Goal: Task Accomplishment & Management: Manage account settings

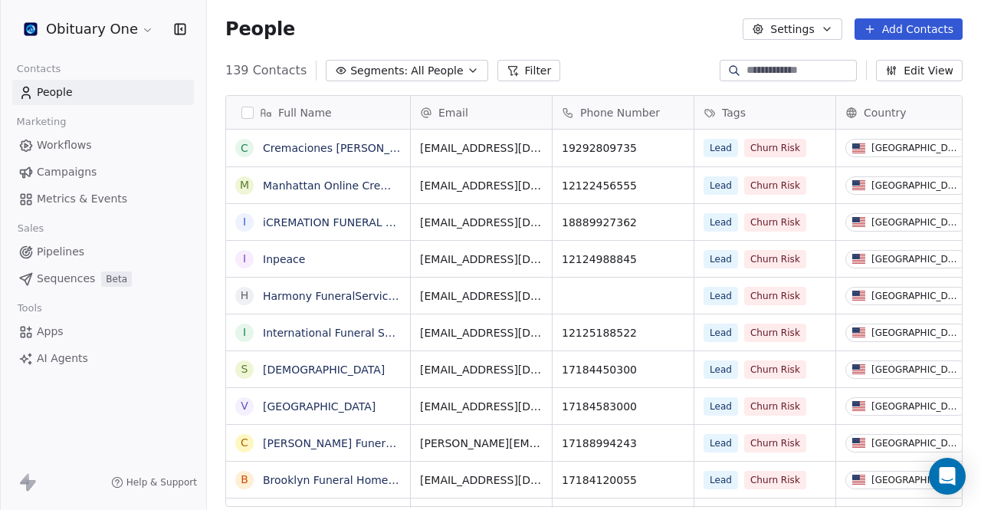
scroll to position [437, 762]
click at [53, 148] on span "Workflows" at bounding box center [64, 145] width 55 height 16
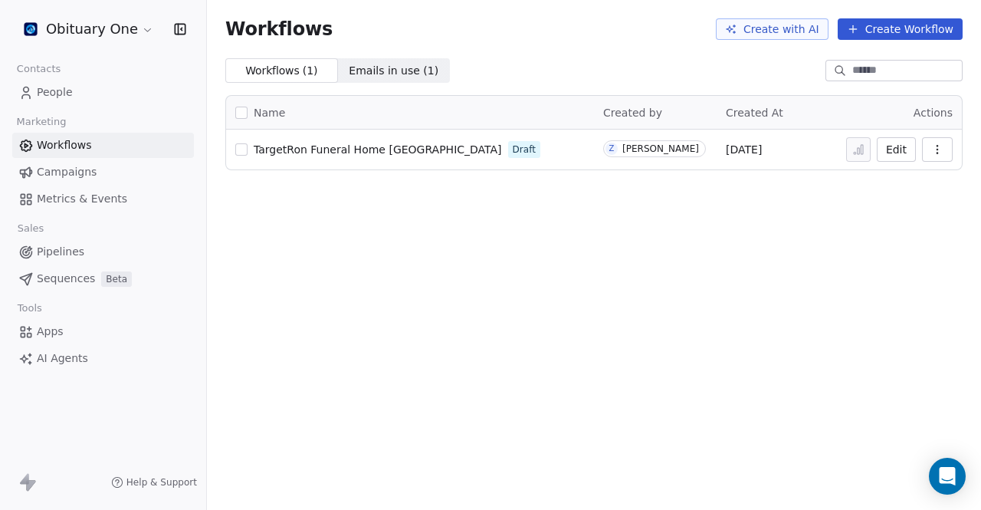
click at [88, 58] on div "Contacts" at bounding box center [103, 68] width 182 height 21
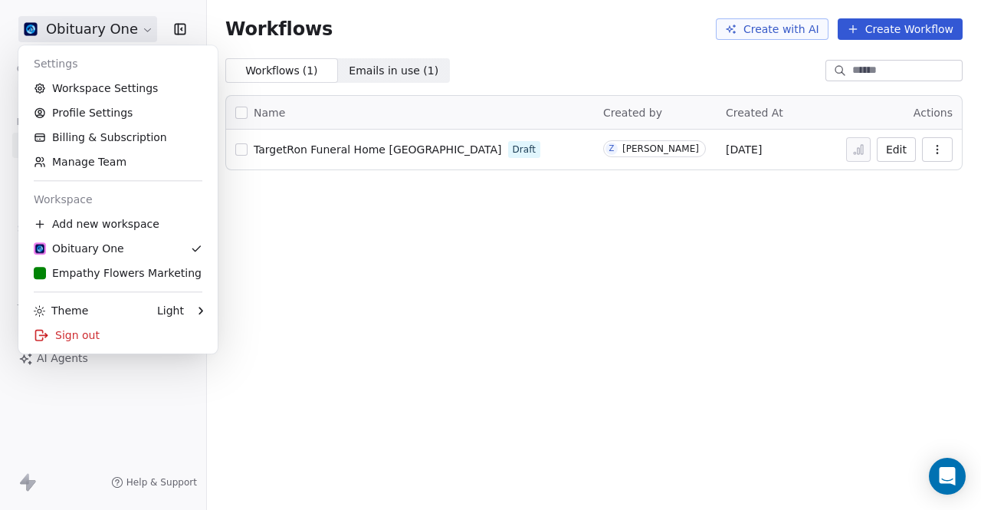
click at [110, 31] on html "Obituary One Contacts People Marketing Workflows Campaigns Metrics & Events Sal…" at bounding box center [490, 255] width 981 height 510
click at [115, 277] on div "Empathy Flowers Marketing" at bounding box center [118, 272] width 168 height 15
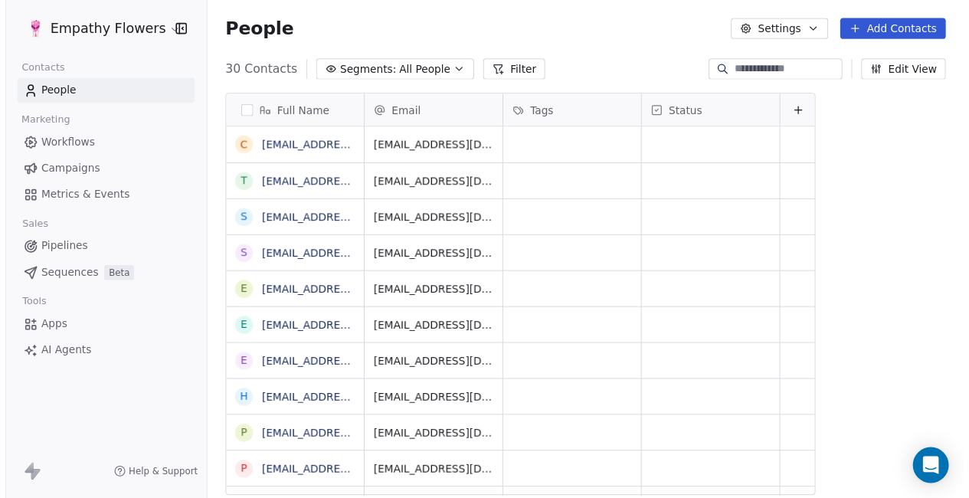
scroll to position [437, 762]
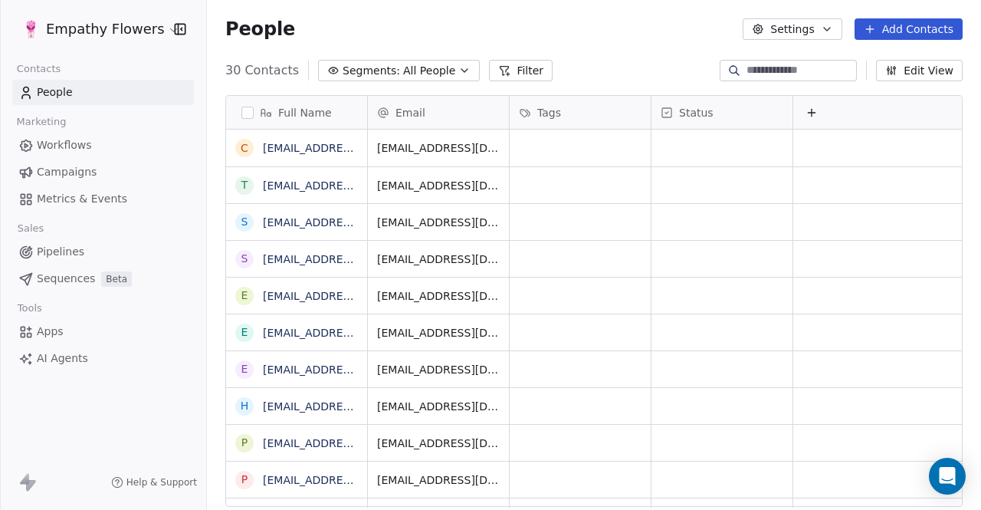
click at [104, 145] on link "Workflows" at bounding box center [103, 145] width 182 height 25
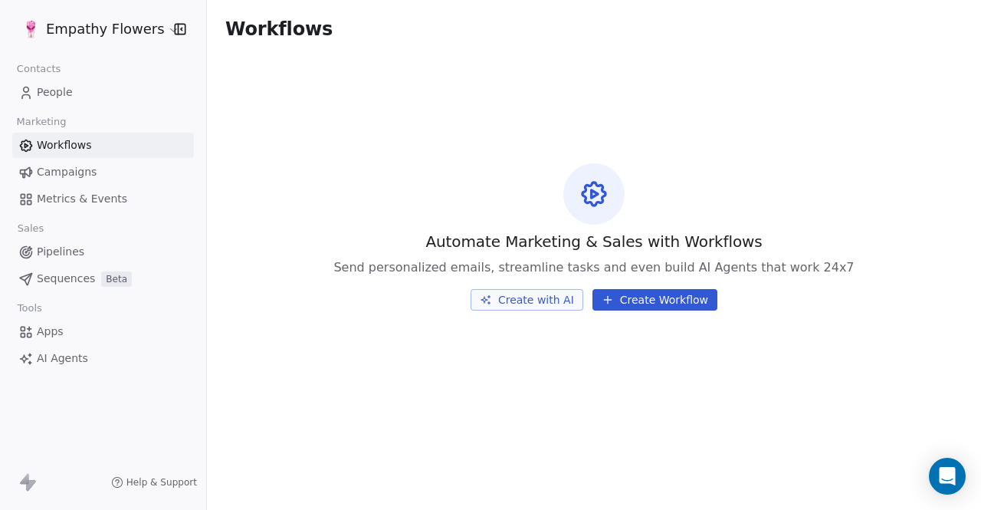
click at [74, 176] on span "Campaigns" at bounding box center [67, 172] width 60 height 16
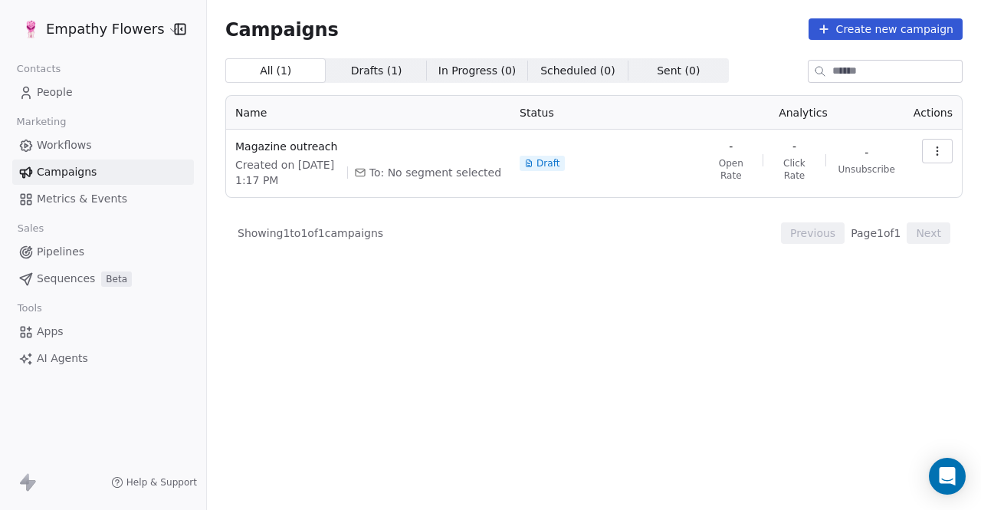
click at [72, 207] on link "Metrics & Events" at bounding box center [103, 198] width 182 height 25
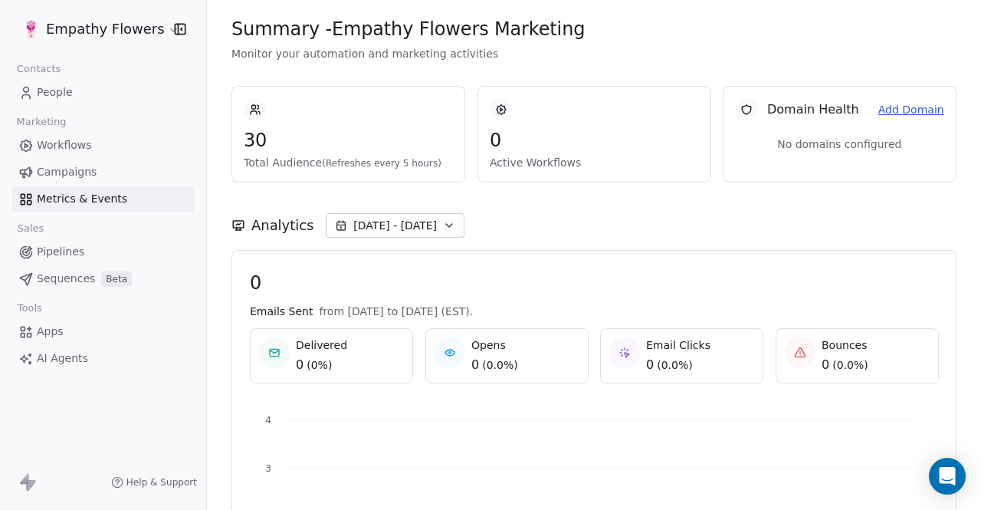
click at [67, 244] on span "Pipelines" at bounding box center [61, 252] width 48 height 16
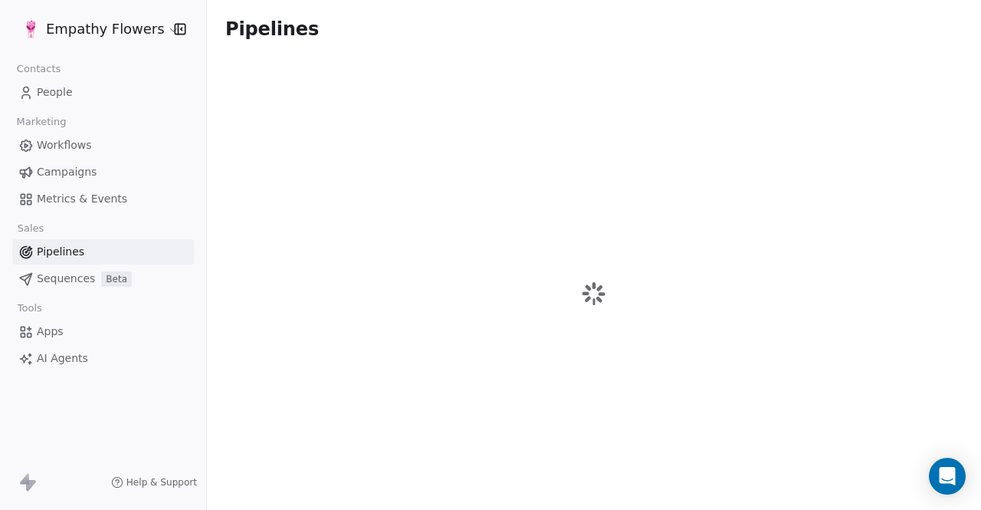
click at [67, 244] on span "Pipelines" at bounding box center [61, 252] width 48 height 16
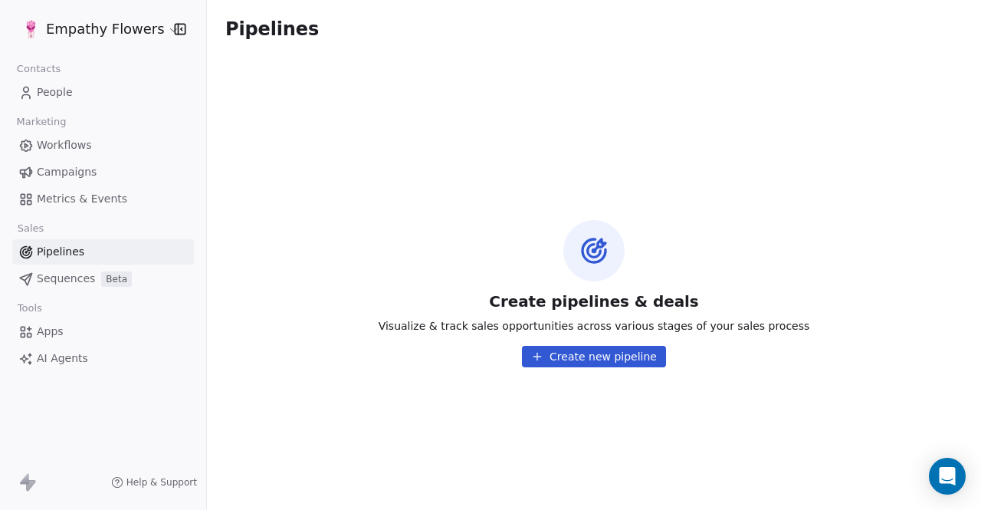
click at [71, 275] on span "Sequences" at bounding box center [66, 279] width 58 height 16
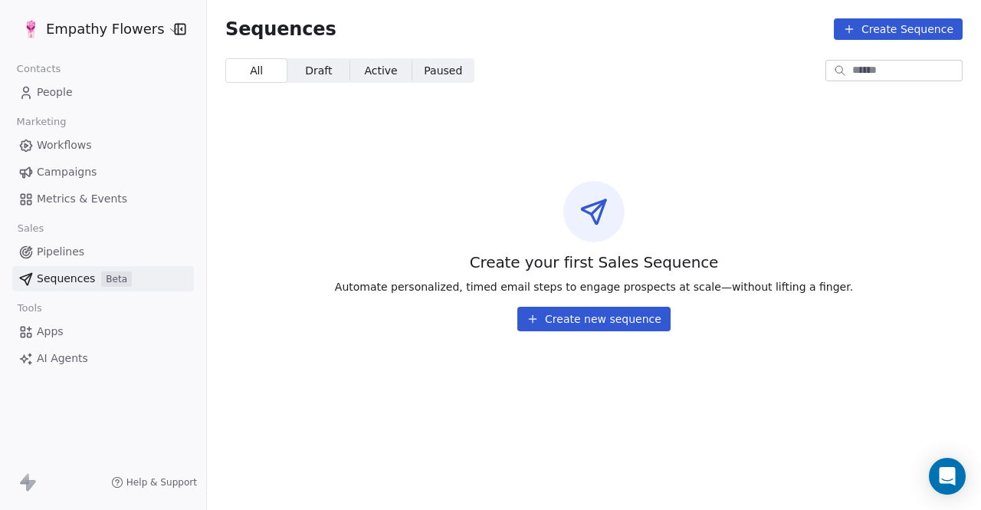
click at [46, 328] on span "Apps" at bounding box center [50, 331] width 27 height 16
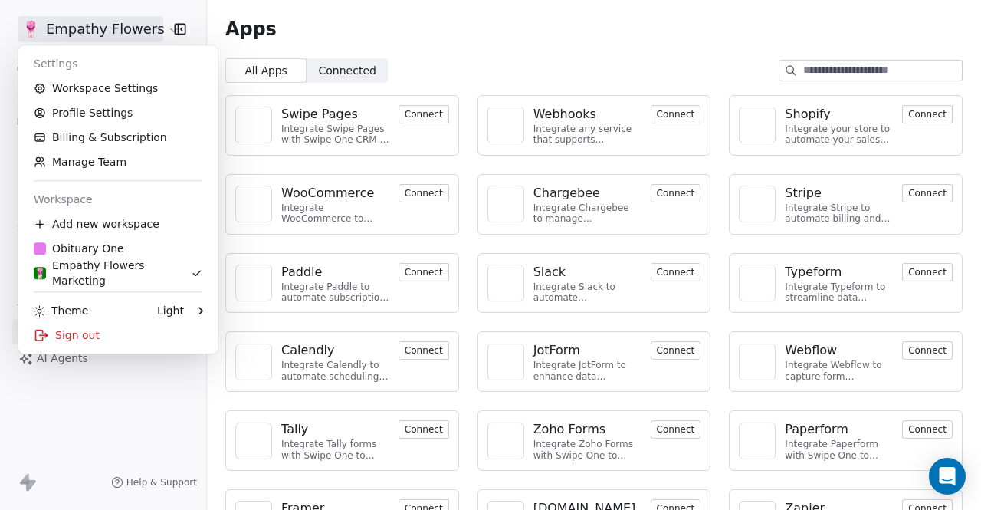
click at [74, 31] on html "Empathy Flowers Contacts People Marketing Workflows Campaigns Metrics & Events …" at bounding box center [490, 255] width 981 height 510
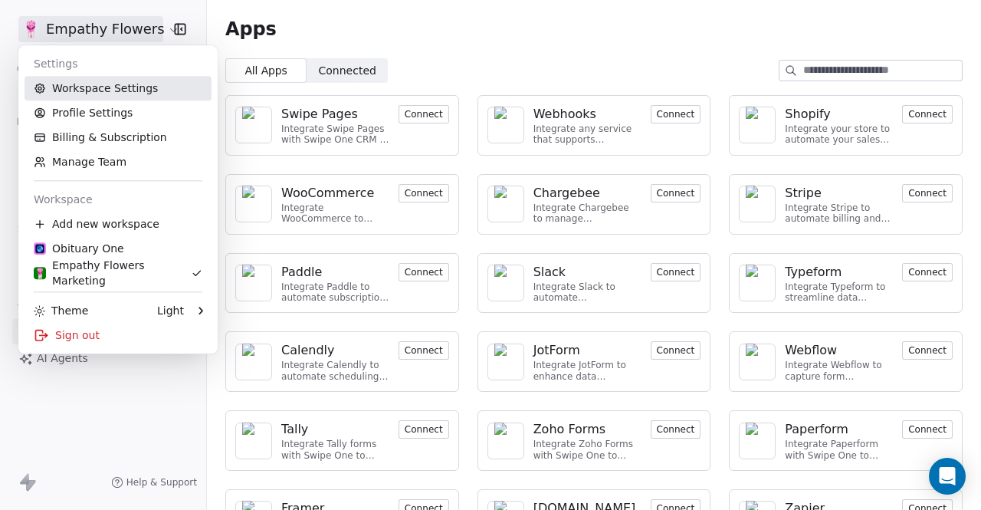
click at [133, 88] on link "Workspace Settings" at bounding box center [118, 88] width 187 height 25
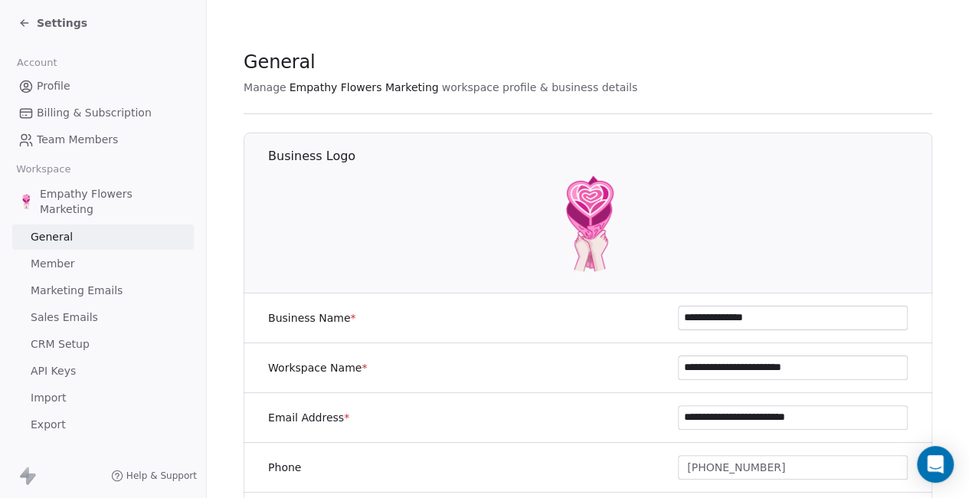
scroll to position [15, 0]
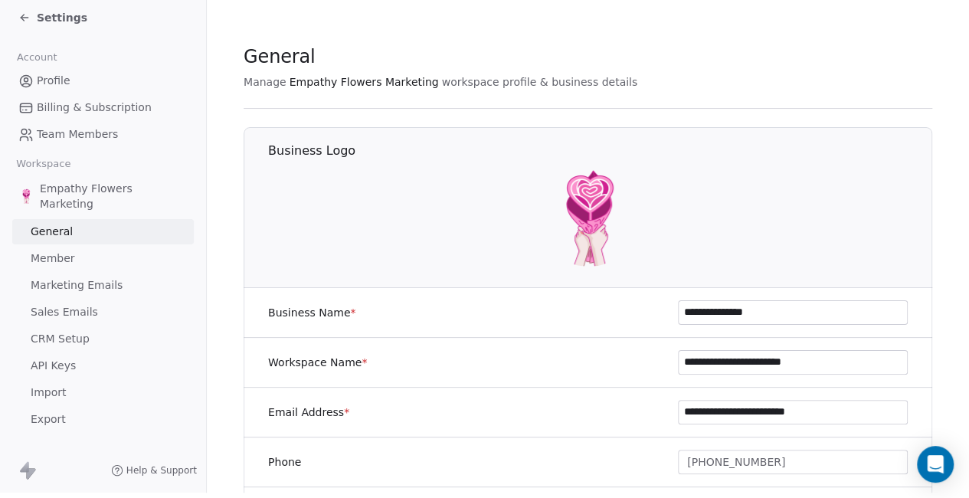
click at [24, 18] on icon at bounding box center [22, 19] width 3 height 3
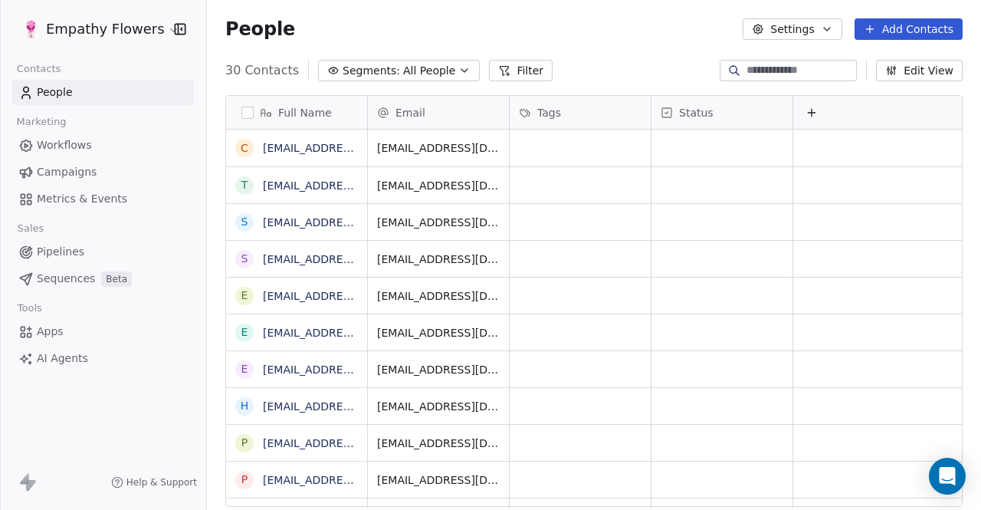
scroll to position [437, 762]
click at [819, 34] on button "Settings" at bounding box center [792, 28] width 99 height 21
click at [56, 363] on html "Empathy Flowers Contacts People Marketing Workflows Campaigns Metrics & Events …" at bounding box center [490, 255] width 981 height 510
click at [51, 356] on span "AI Agents" at bounding box center [62, 358] width 51 height 16
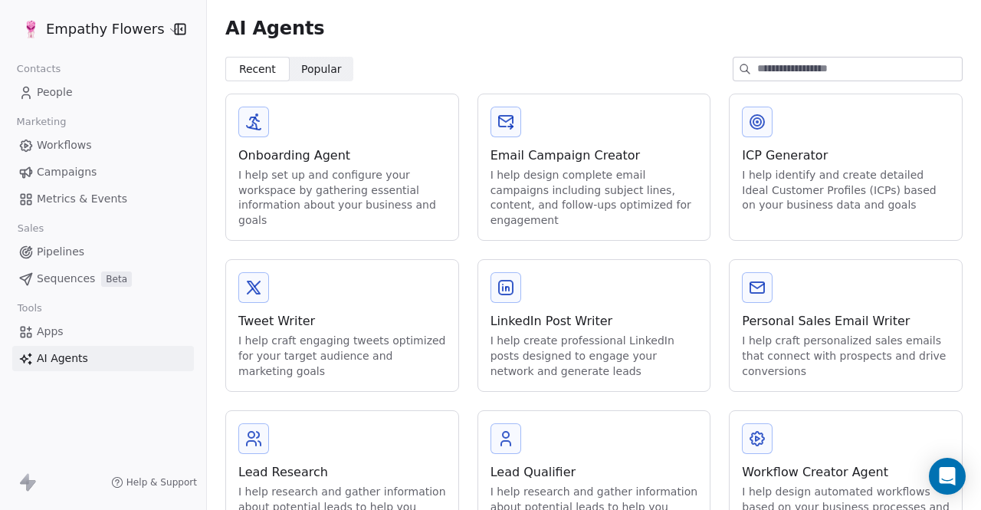
click at [48, 334] on span "Apps" at bounding box center [50, 331] width 27 height 16
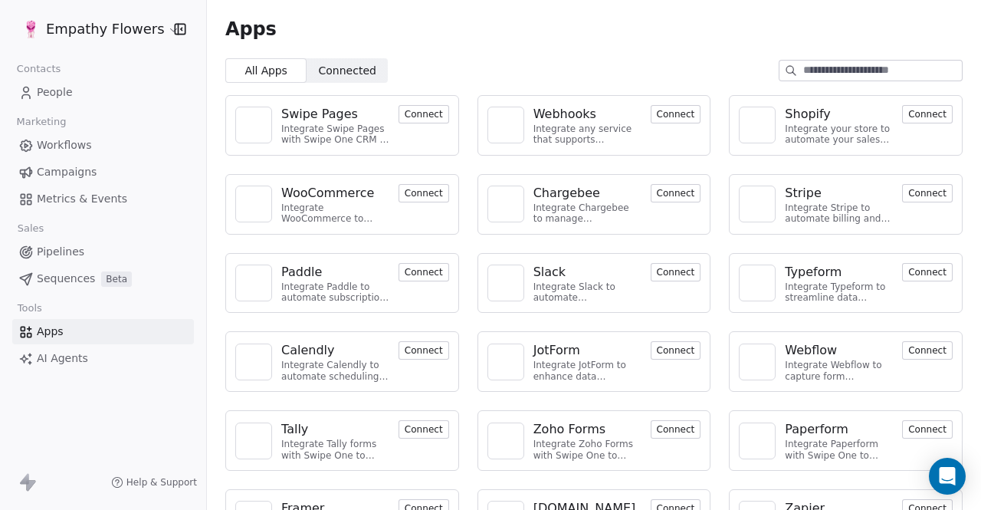
click at [28, 482] on icon at bounding box center [24, 478] width 9 height 11
click at [66, 200] on span "Metrics & Events" at bounding box center [82, 199] width 90 height 16
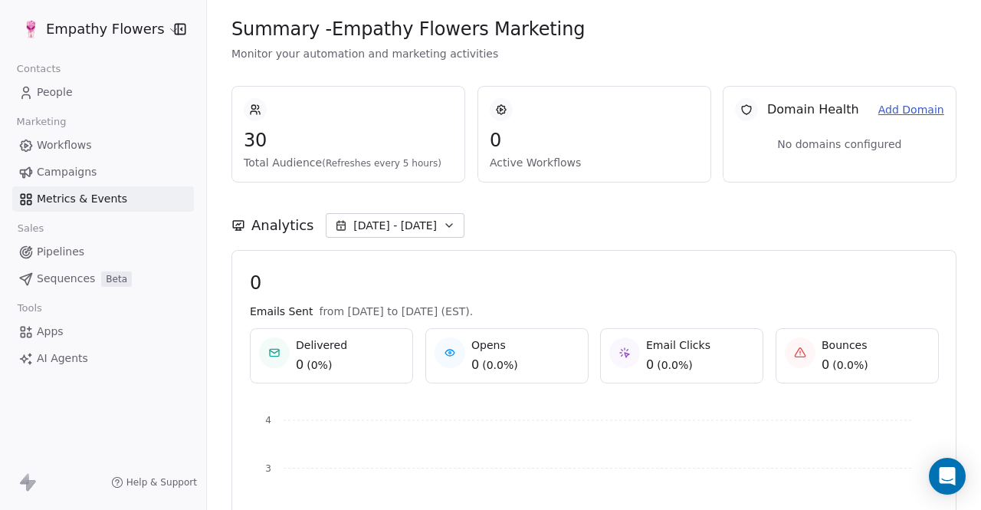
click at [69, 177] on span "Campaigns" at bounding box center [67, 172] width 60 height 16
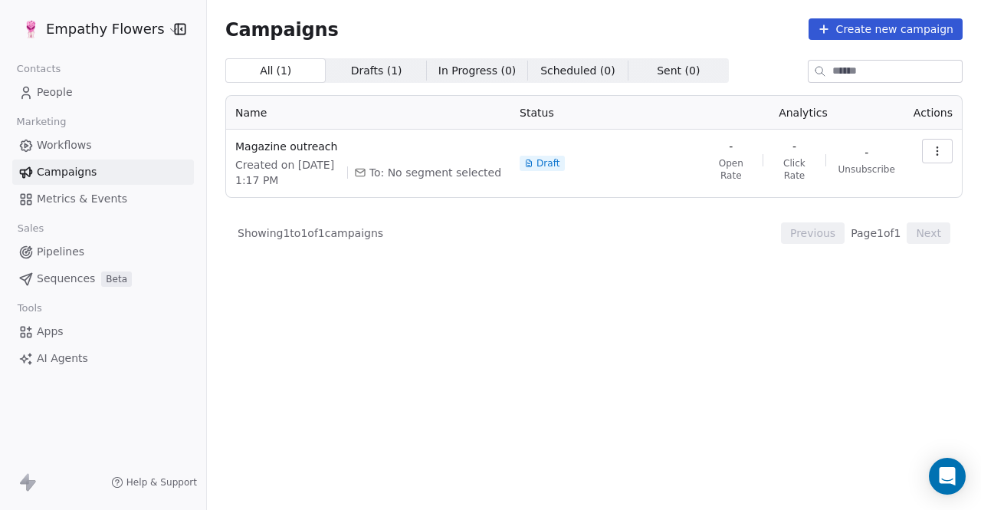
click at [533, 162] on icon at bounding box center [528, 163] width 9 height 9
click at [930, 143] on button "button" at bounding box center [937, 151] width 31 height 25
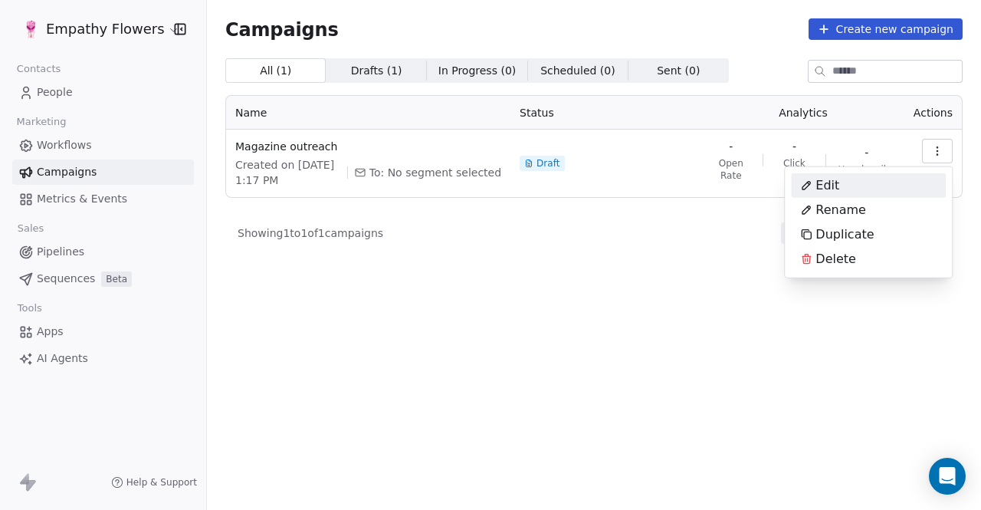
click at [856, 185] on div "Edit" at bounding box center [868, 185] width 155 height 25
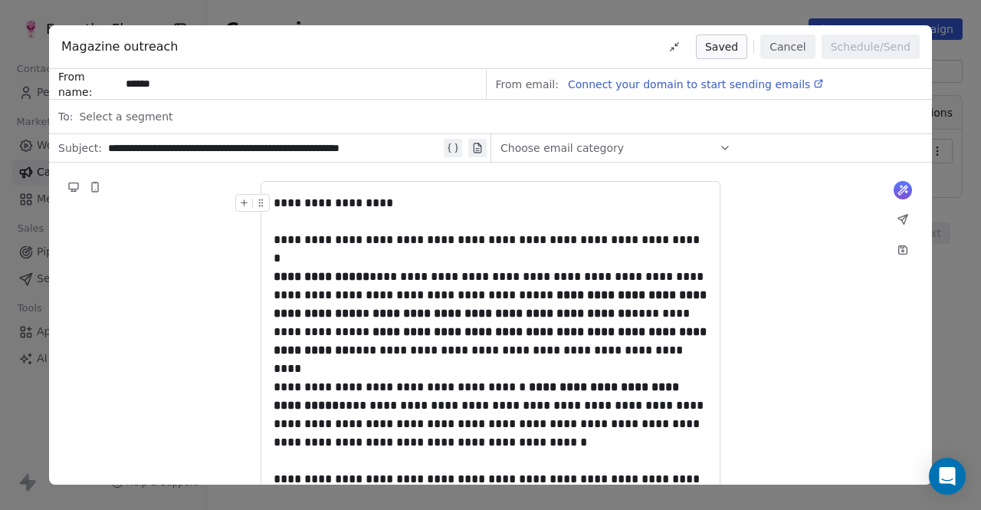
click at [490, 120] on div "Select a segment" at bounding box center [501, 117] width 844 height 34
click at [962, 159] on div "**********" at bounding box center [490, 255] width 981 height 510
click at [792, 37] on button "Cancel" at bounding box center [787, 46] width 54 height 25
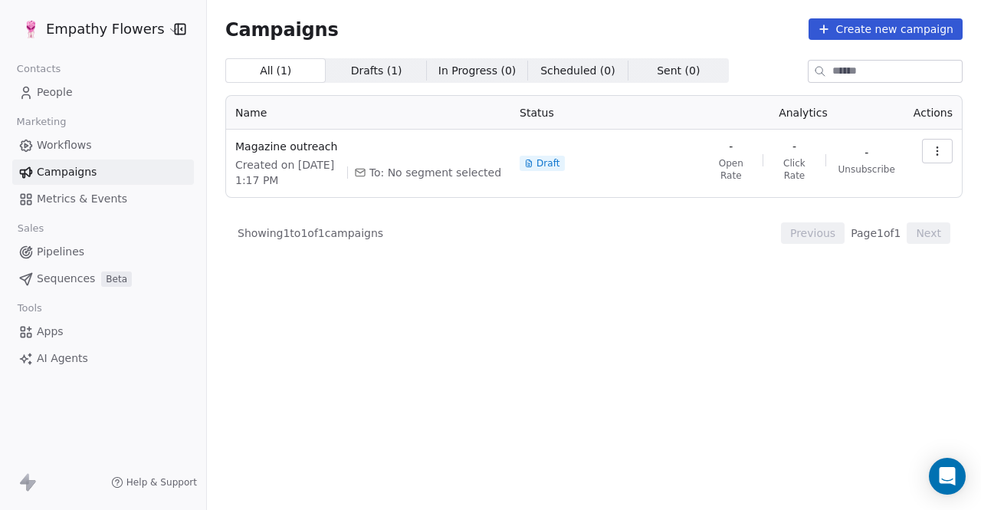
click at [126, 136] on link "Workflows" at bounding box center [103, 145] width 182 height 25
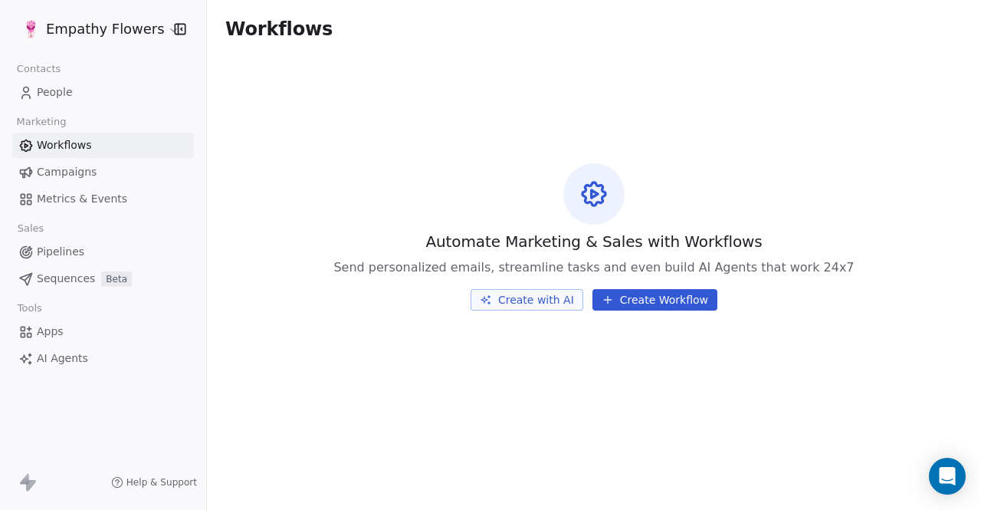
click at [87, 94] on link "People" at bounding box center [103, 92] width 182 height 25
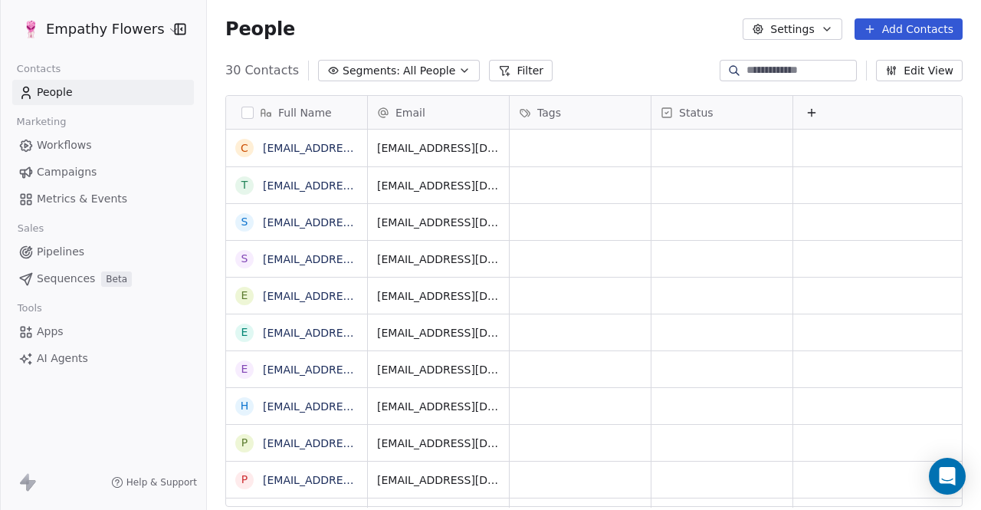
scroll to position [437, 762]
click at [180, 27] on icon "button" at bounding box center [179, 28] width 15 height 15
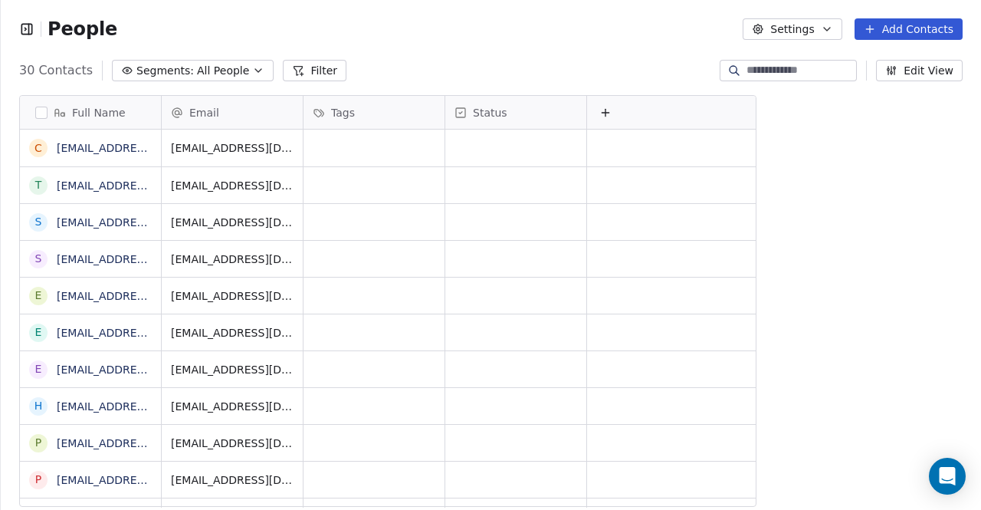
scroll to position [12, 12]
click at [25, 31] on icon "button" at bounding box center [26, 28] width 15 height 15
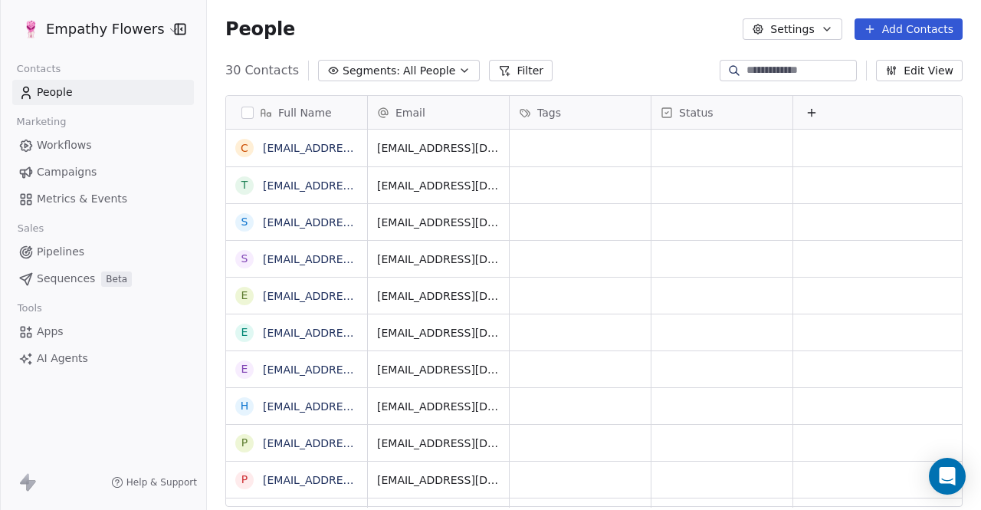
click at [838, 36] on button "Settings" at bounding box center [792, 28] width 99 height 21
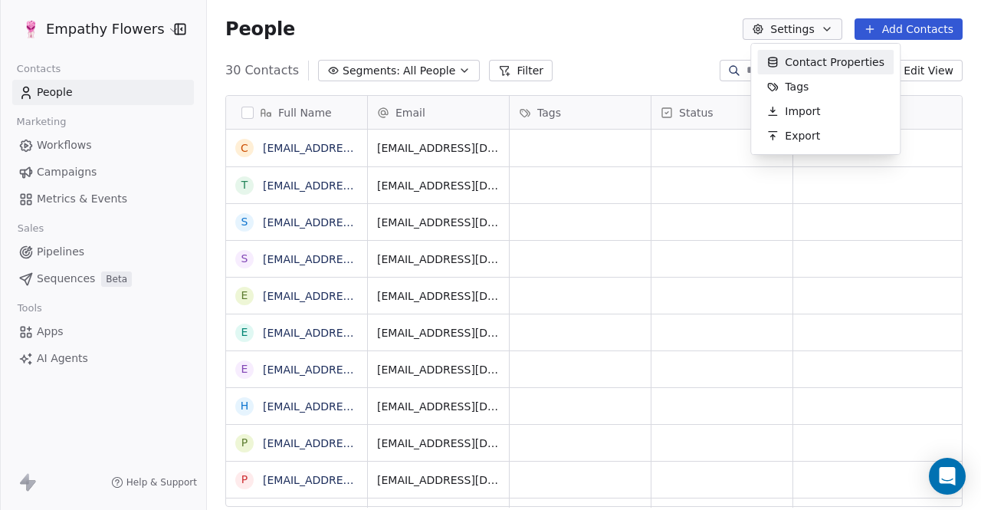
click at [838, 67] on span "Contact Properties" at bounding box center [835, 62] width 100 height 16
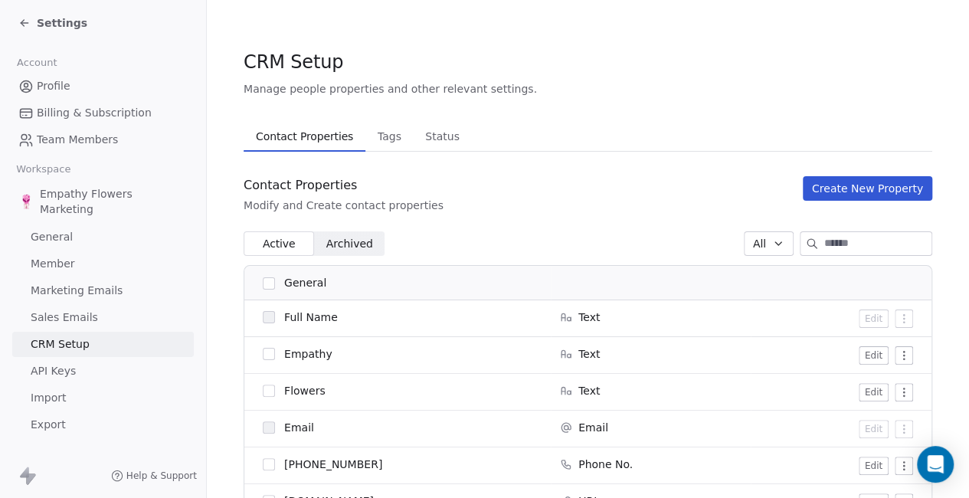
click at [395, 150] on button "Tags Tags" at bounding box center [390, 136] width 48 height 31
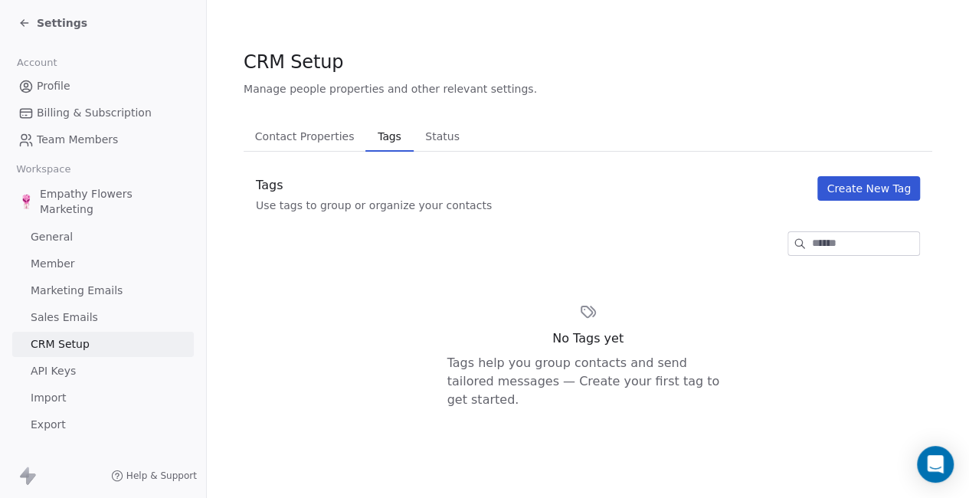
click at [447, 136] on span "Status" at bounding box center [442, 136] width 47 height 21
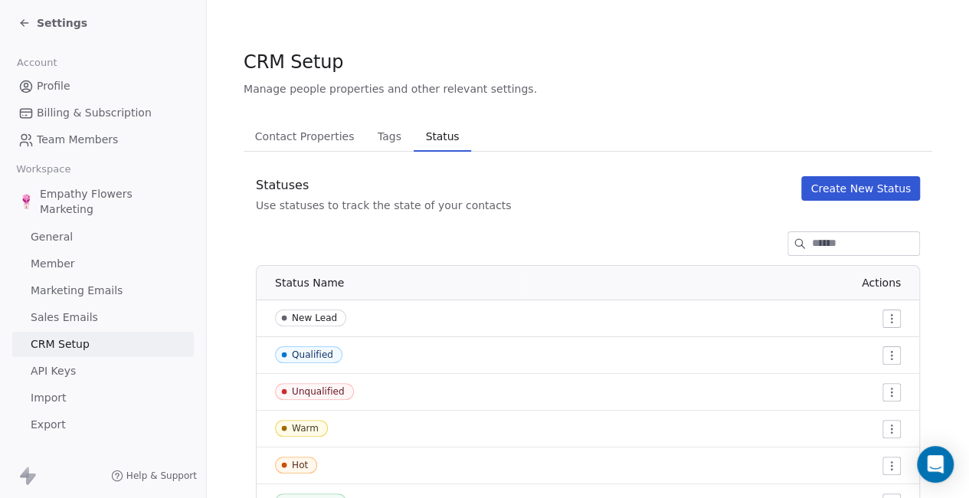
click at [74, 87] on link "Profile" at bounding box center [103, 86] width 182 height 25
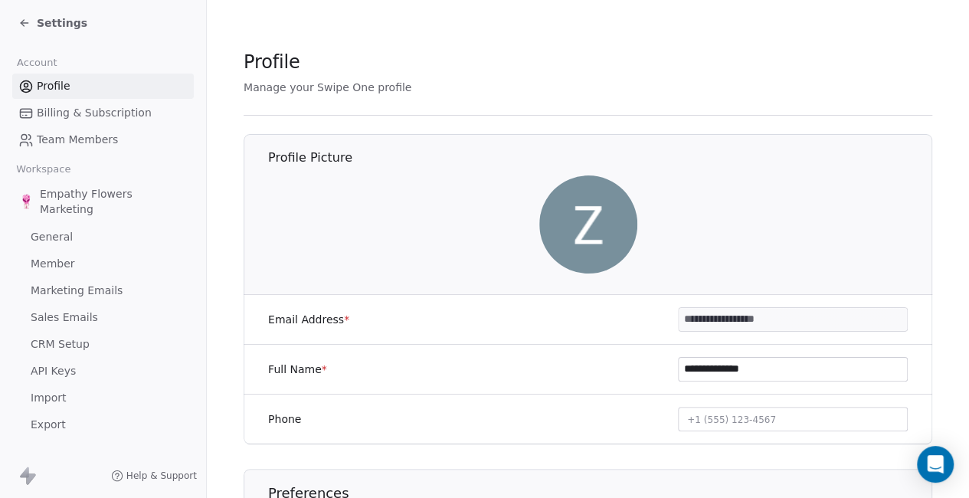
click at [84, 149] on link "Team Members" at bounding box center [103, 139] width 182 height 25
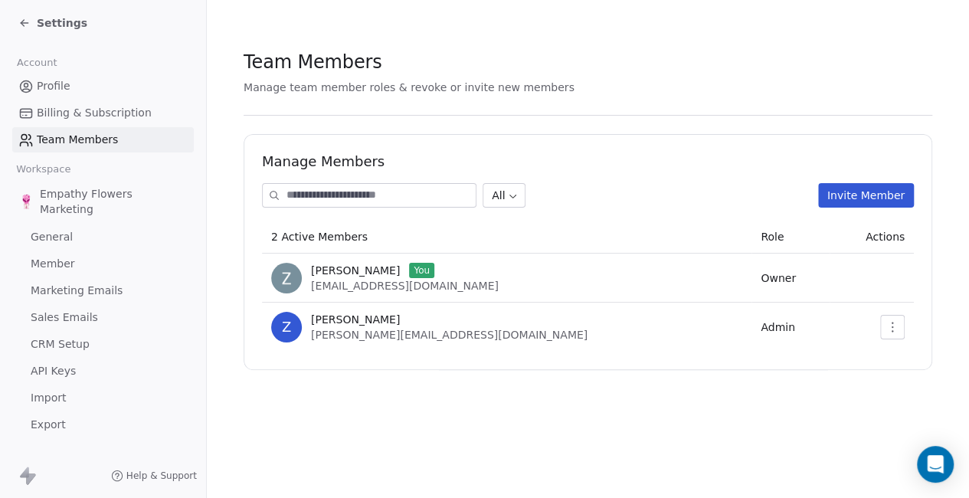
click at [66, 80] on span "Profile" at bounding box center [54, 86] width 34 height 16
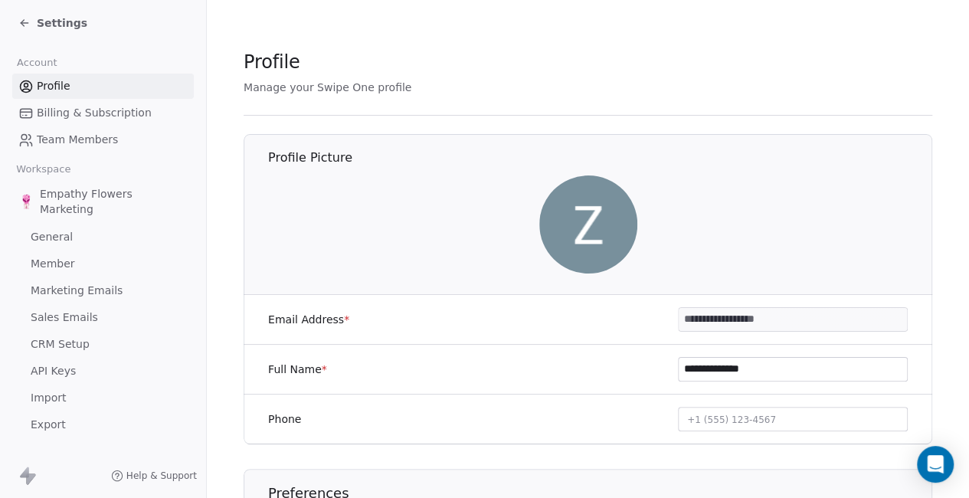
click at [69, 116] on span "Billing & Subscription" at bounding box center [94, 113] width 115 height 16
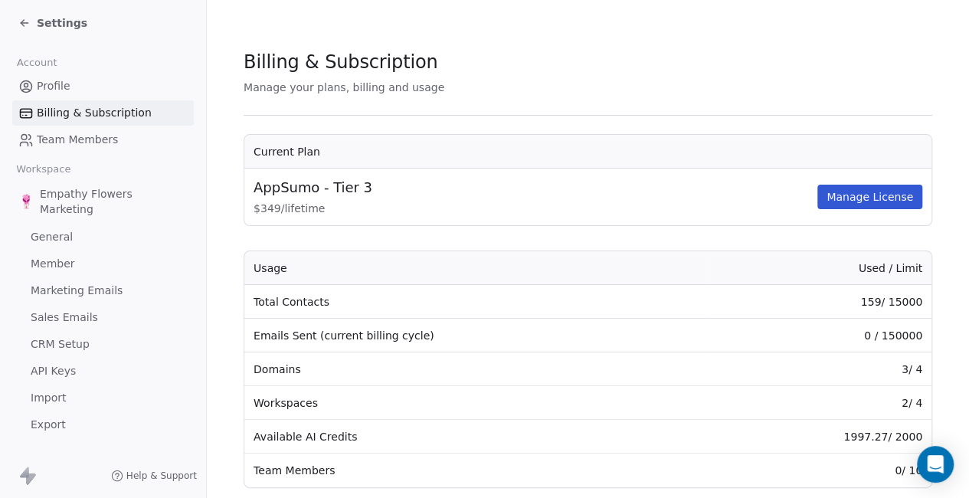
click at [75, 139] on span "Team Members" at bounding box center [77, 140] width 81 height 16
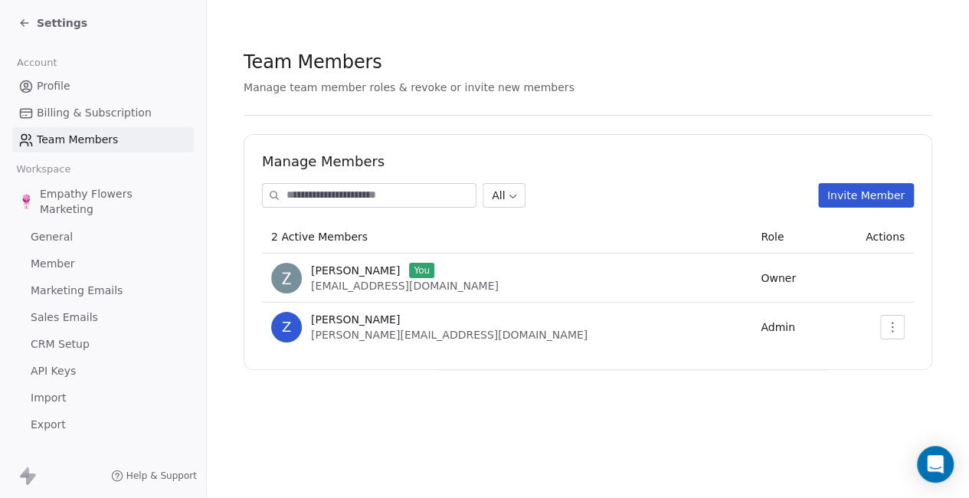
click at [77, 136] on span "Team Members" at bounding box center [77, 140] width 81 height 16
click at [97, 106] on span "Billing & Subscription" at bounding box center [94, 113] width 115 height 16
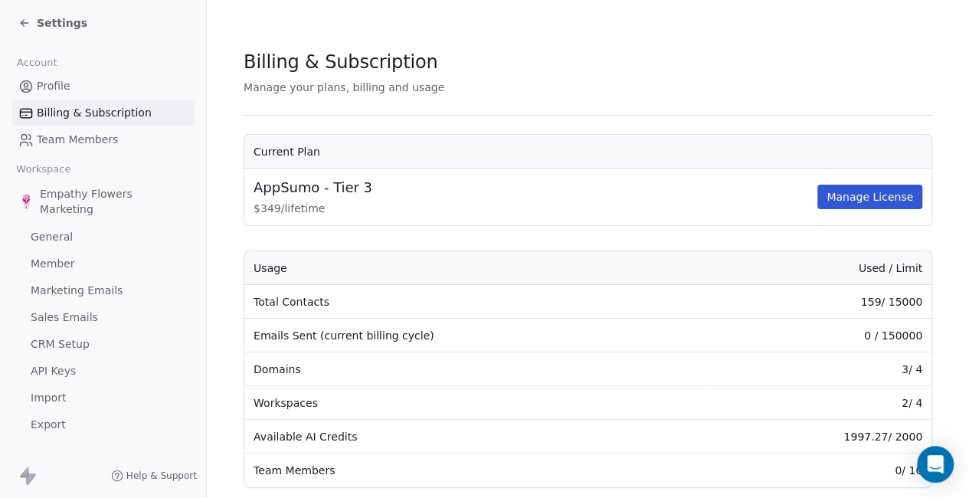
click at [88, 144] on span "Team Members" at bounding box center [77, 140] width 81 height 16
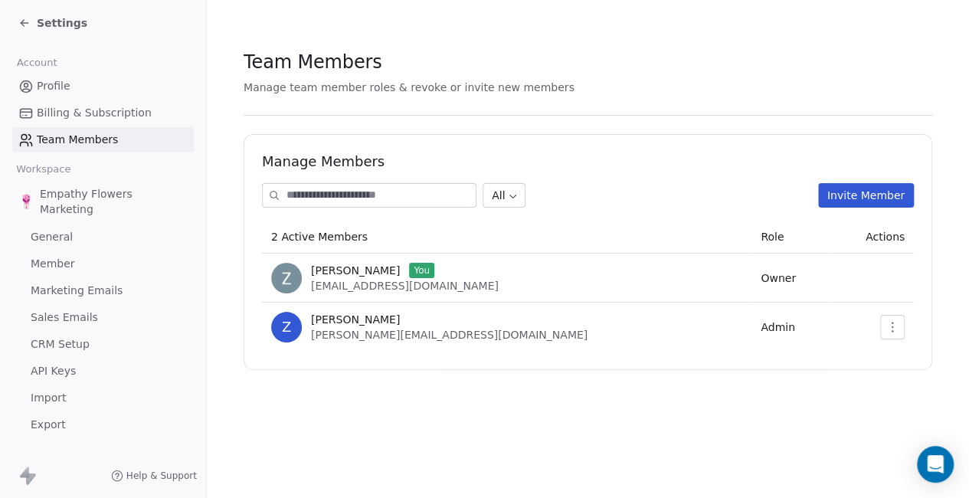
click at [75, 235] on link "General" at bounding box center [103, 237] width 182 height 25
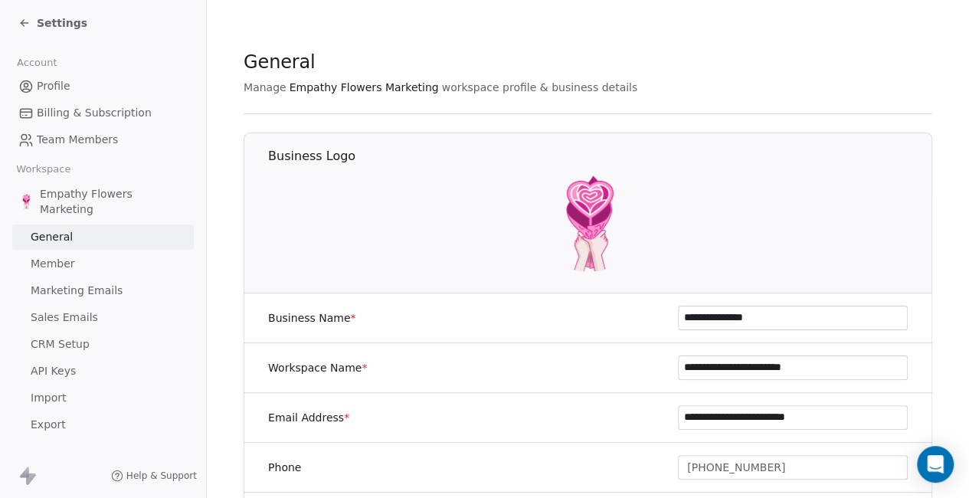
click at [101, 320] on link "Sales Emails" at bounding box center [103, 317] width 182 height 25
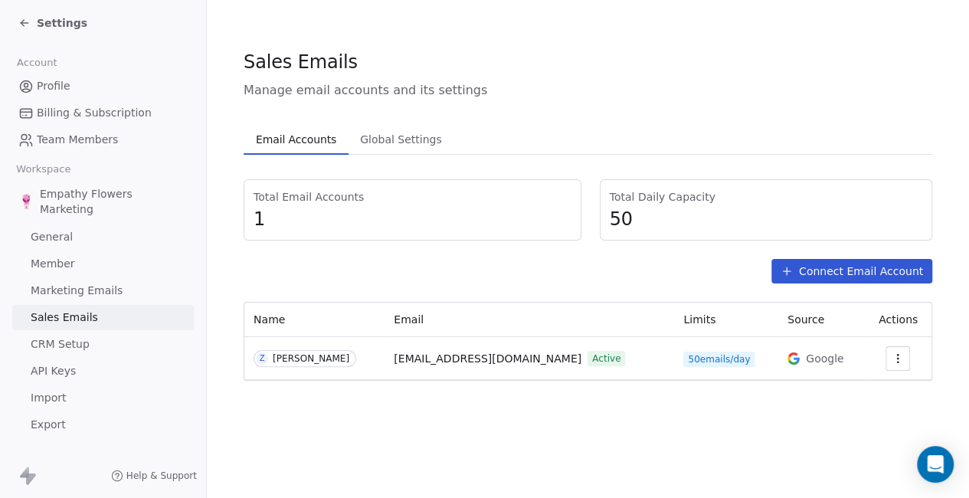
click at [83, 340] on span "CRM Setup" at bounding box center [60, 344] width 59 height 16
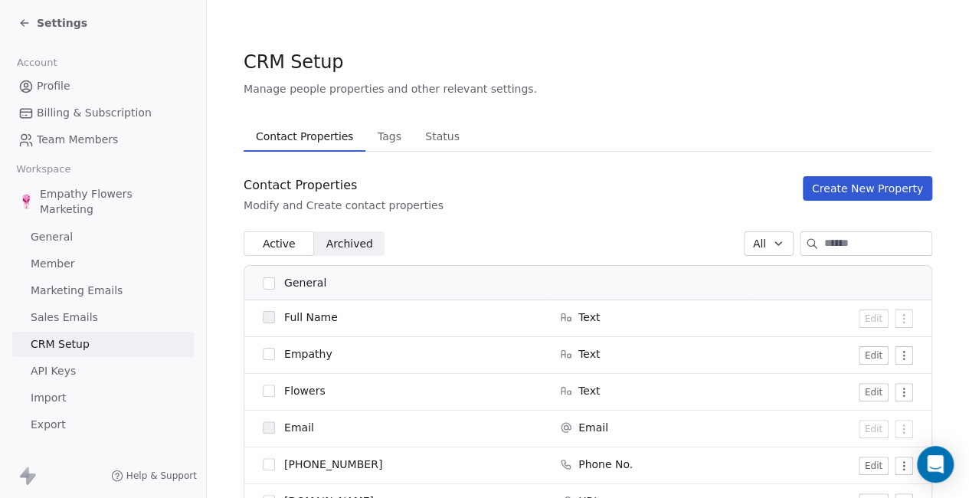
click at [445, 146] on span "Status" at bounding box center [442, 136] width 47 height 21
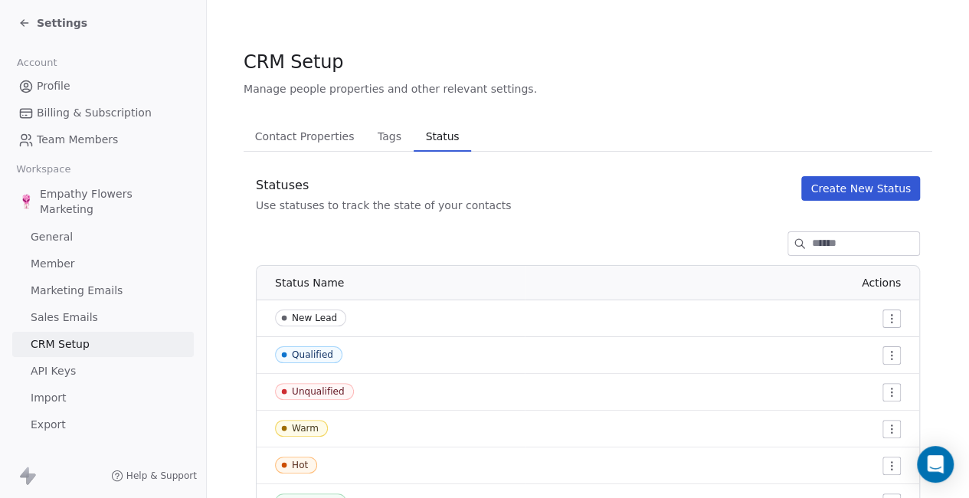
scroll to position [15, 0]
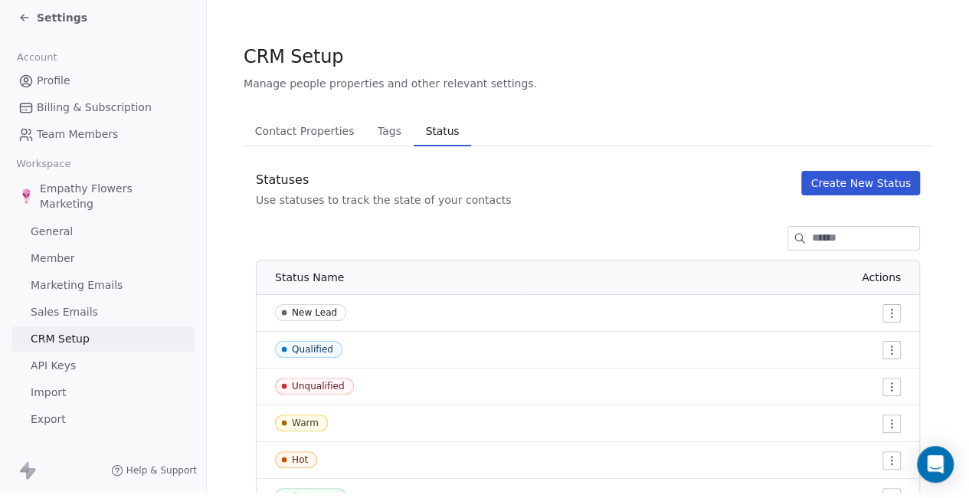
click at [104, 358] on link "API Keys" at bounding box center [103, 365] width 182 height 25
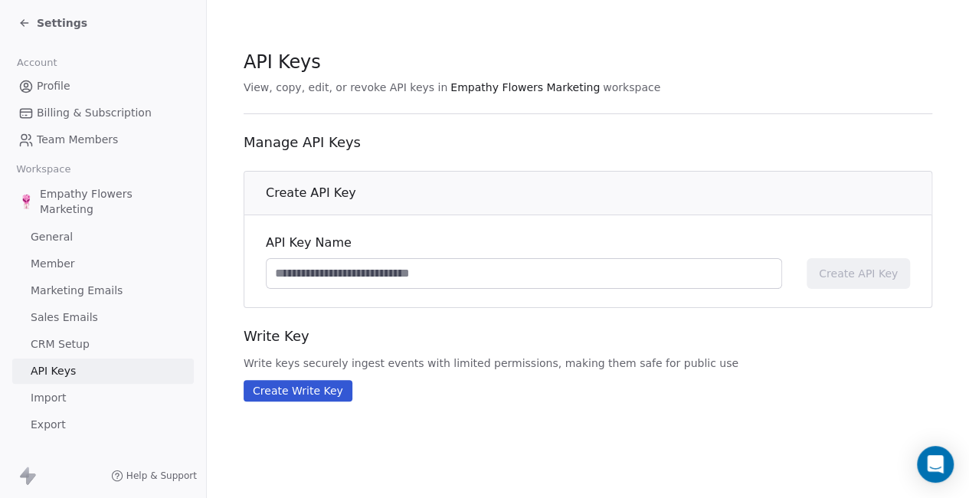
scroll to position [37, 0]
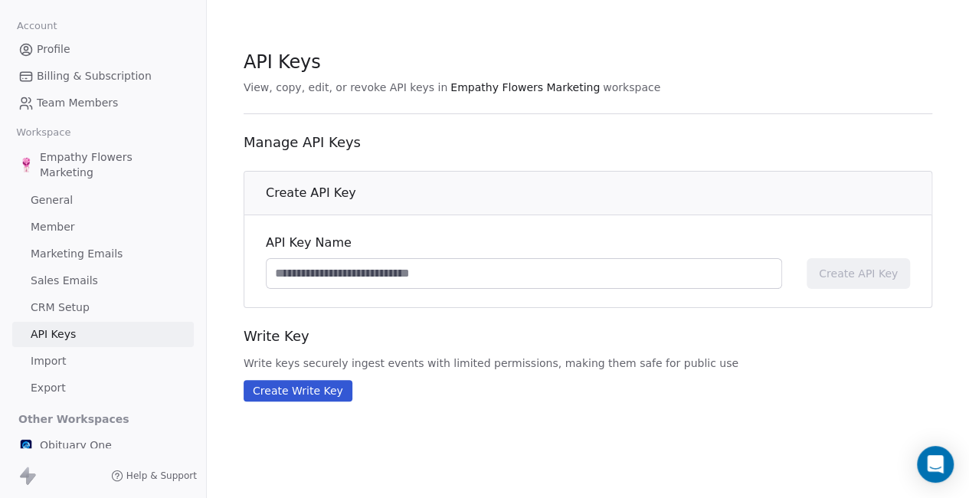
click at [95, 450] on span "Obituary One" at bounding box center [76, 445] width 72 height 15
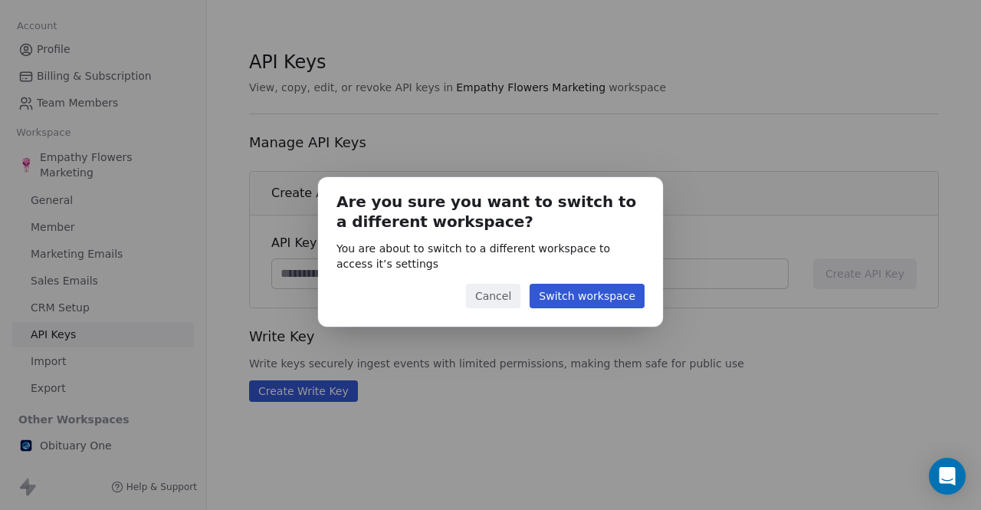
click at [556, 289] on button "Switch workspace" at bounding box center [587, 296] width 115 height 25
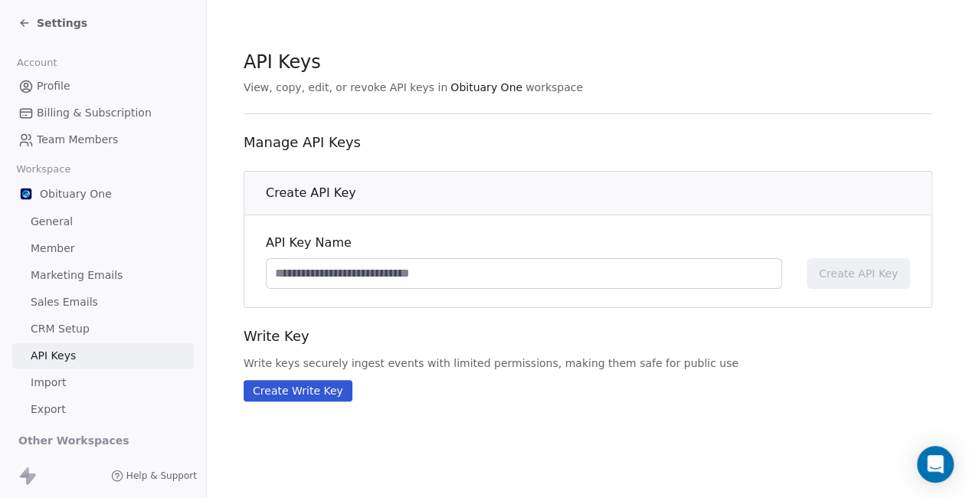
click at [90, 322] on link "CRM Setup" at bounding box center [103, 329] width 182 height 25
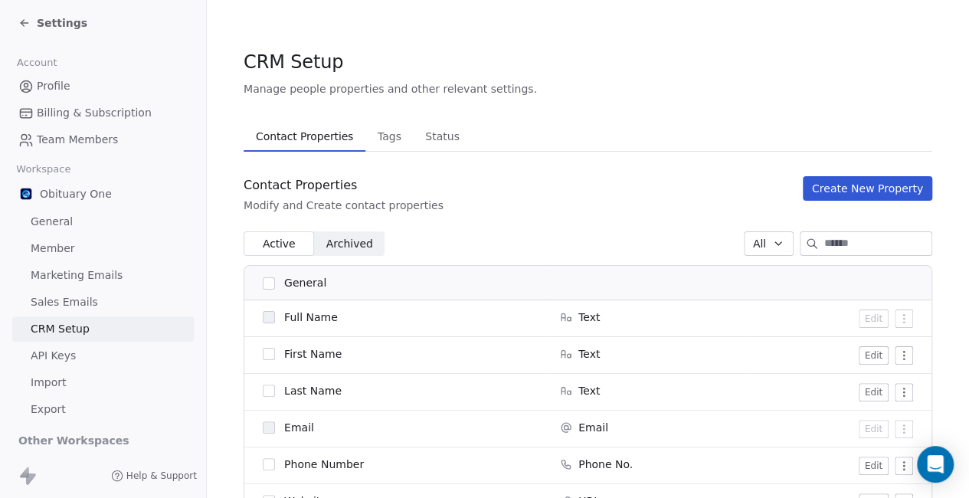
drag, startPoint x: 960, startPoint y: 177, endPoint x: 963, endPoint y: 209, distance: 32.3
click at [67, 300] on span "Sales Emails" at bounding box center [64, 302] width 67 height 16
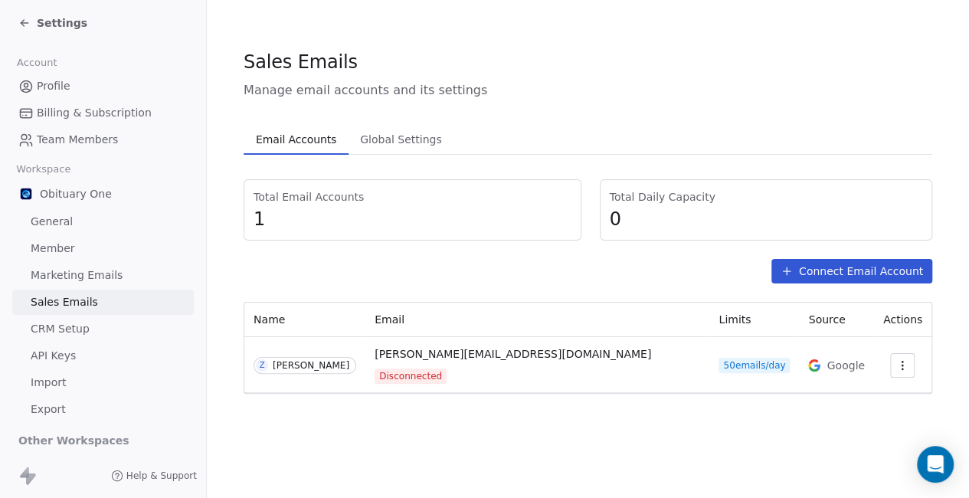
click at [75, 271] on span "Marketing Emails" at bounding box center [77, 275] width 92 height 16
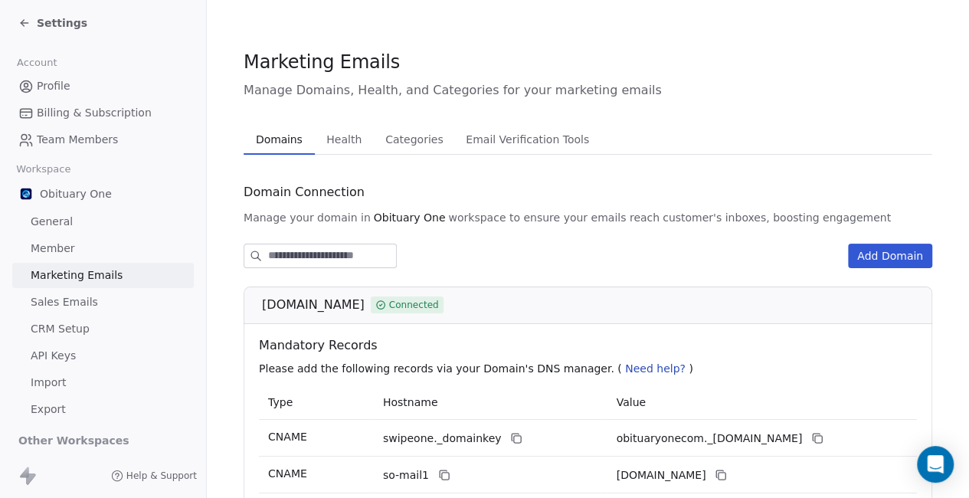
click at [95, 447] on span "Other Workspaces" at bounding box center [73, 440] width 123 height 25
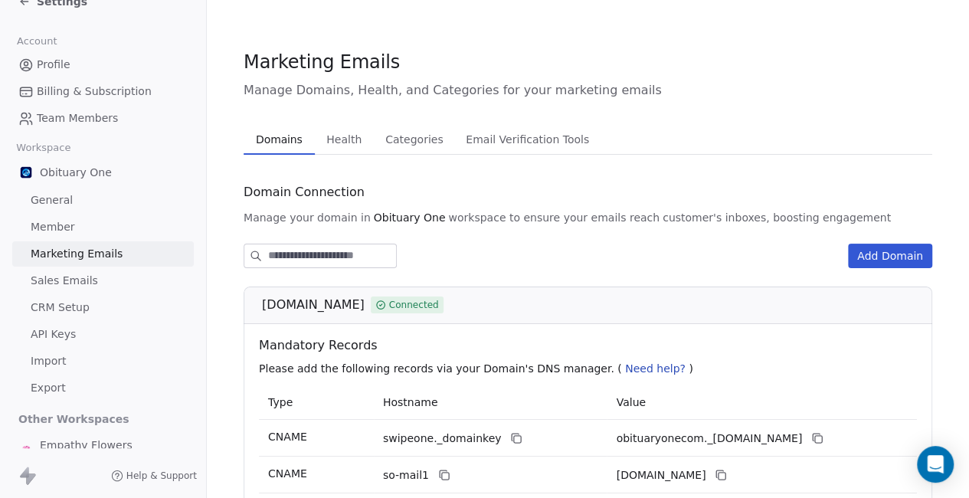
scroll to position [31, 0]
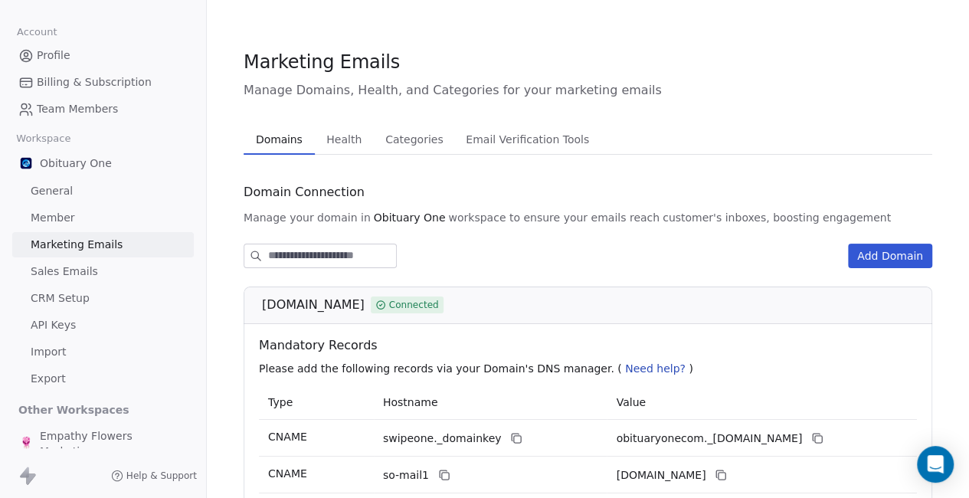
click at [149, 453] on span "Empathy Flowers Marketing" at bounding box center [114, 443] width 148 height 31
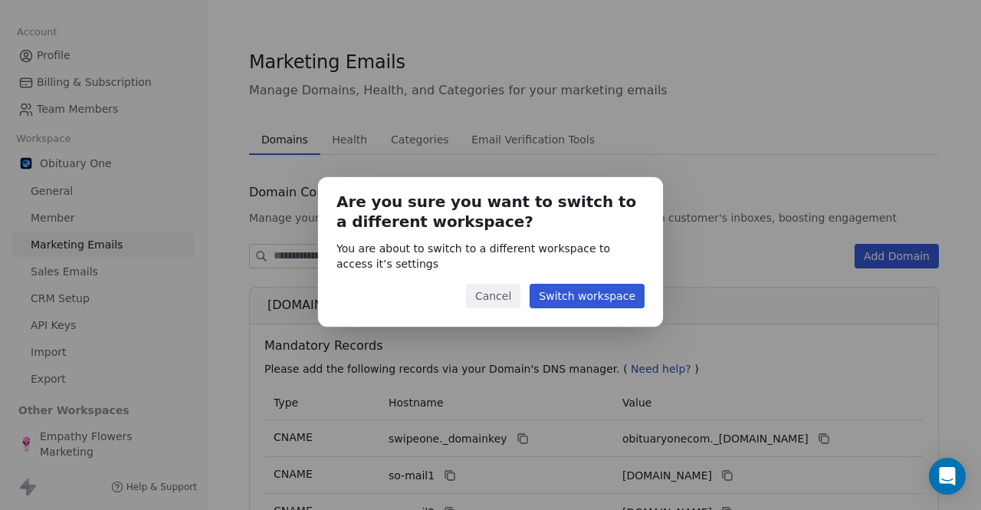
click at [601, 303] on button "Switch workspace" at bounding box center [587, 296] width 115 height 25
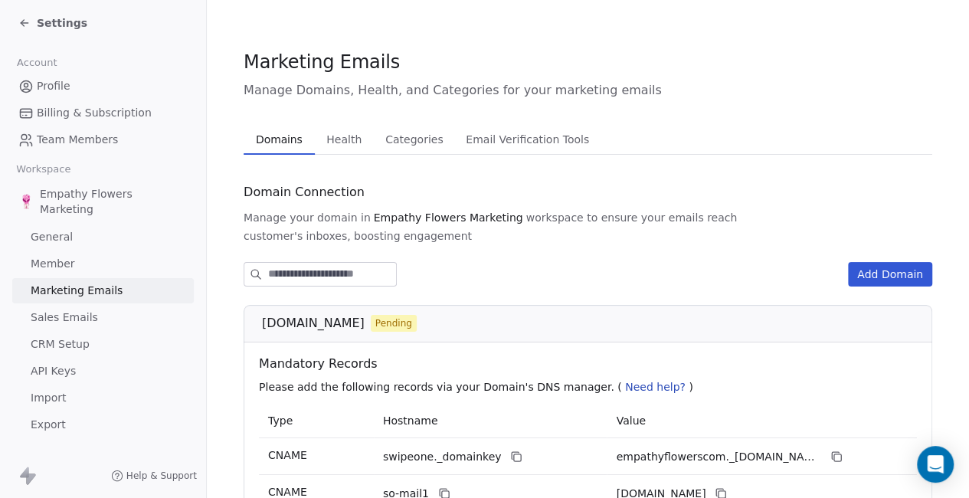
scroll to position [15, 0]
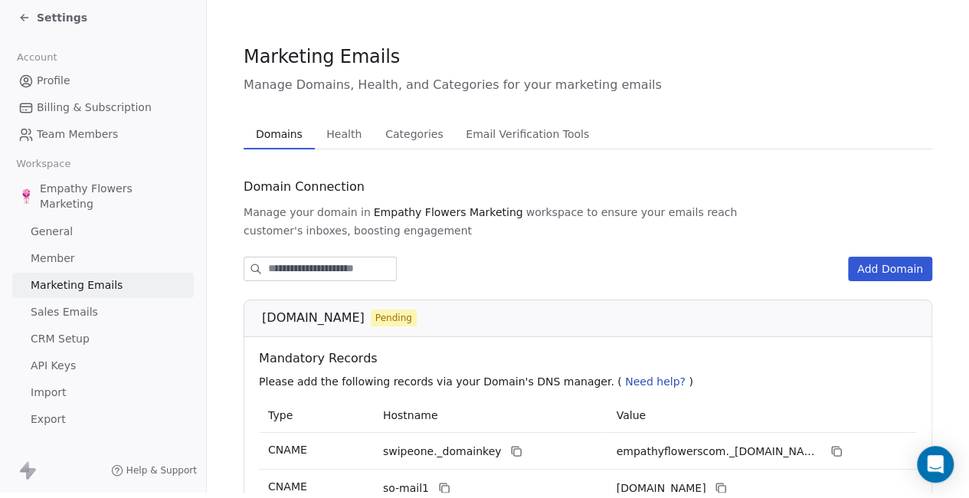
click at [940, 208] on section "Marketing Emails Manage Domains, Health, and Categories for your marketing emai…" at bounding box center [588, 380] width 763 height 770
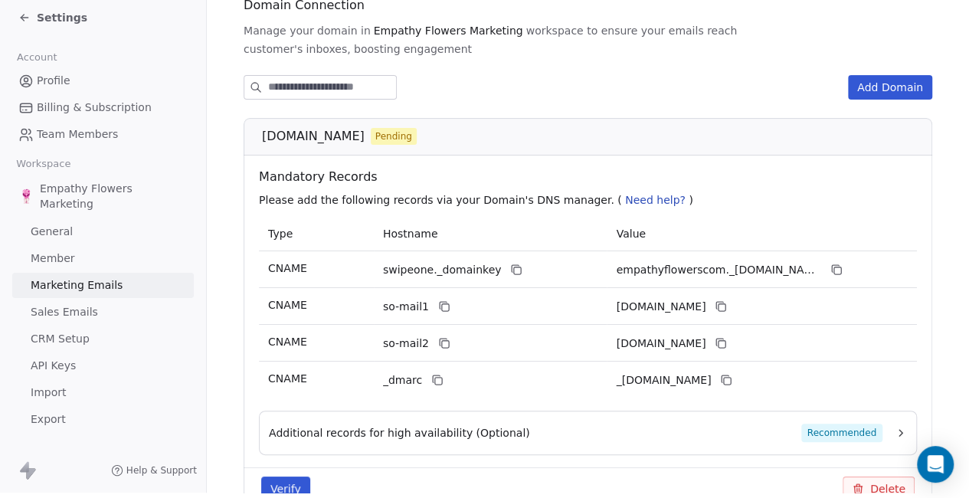
scroll to position [241, 0]
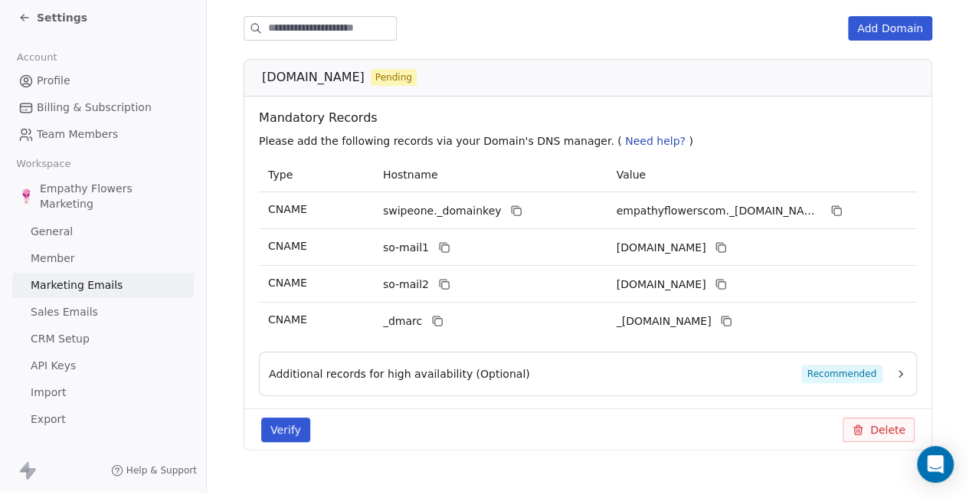
click at [297, 418] on button "Verify" at bounding box center [285, 430] width 49 height 25
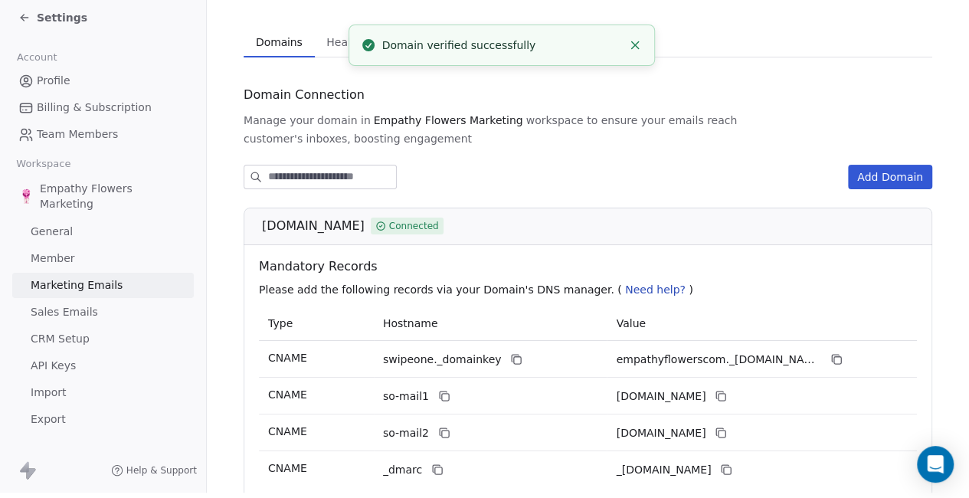
scroll to position [0, 0]
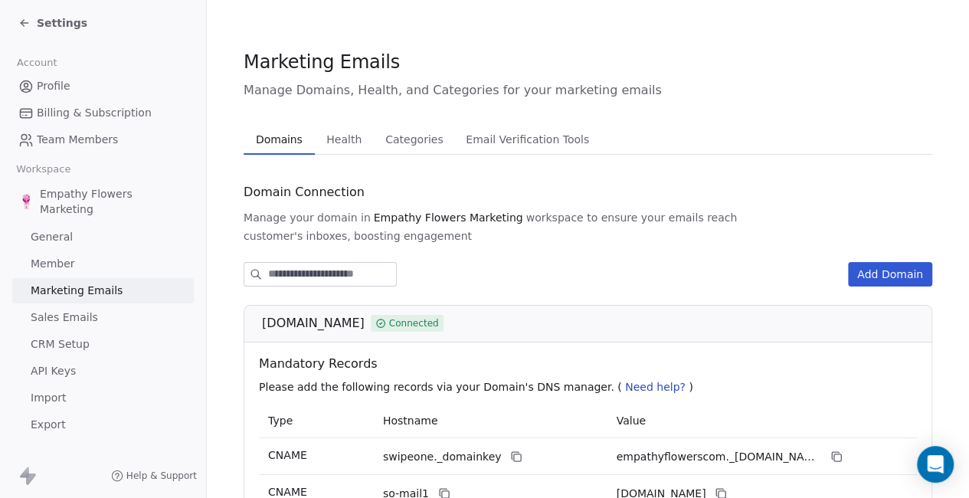
click at [338, 124] on button "Health Health" at bounding box center [344, 139] width 59 height 31
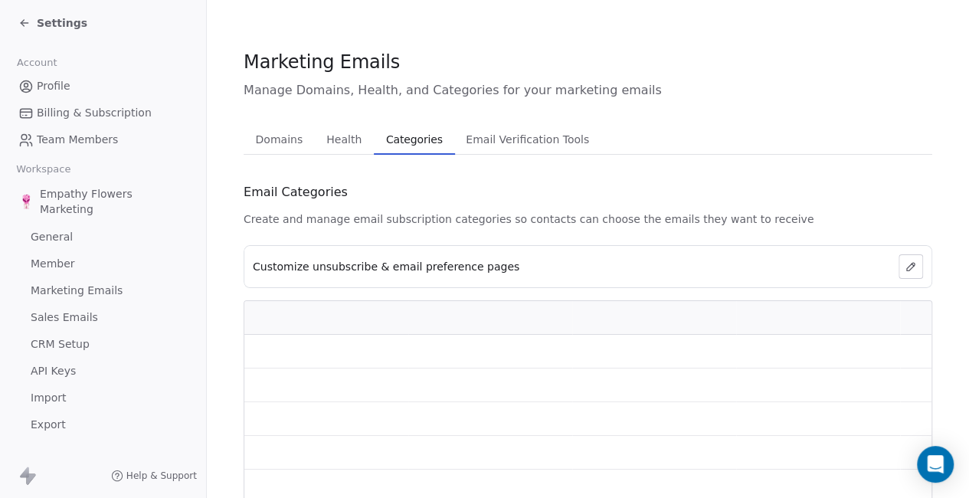
click at [428, 149] on span "Categories" at bounding box center [414, 139] width 69 height 21
